Goal: Transaction & Acquisition: Purchase product/service

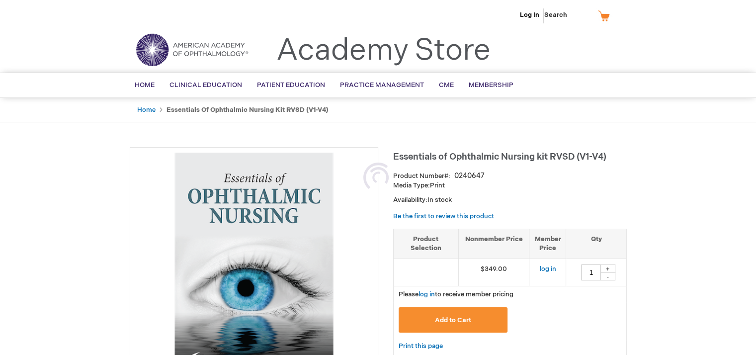
type input "1"
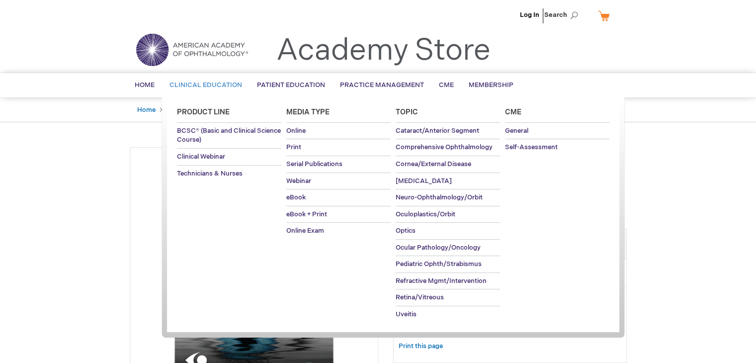
click at [211, 94] on link "Clinical Education" at bounding box center [205, 85] width 87 height 24
